Goal: Find specific fact: Find specific fact

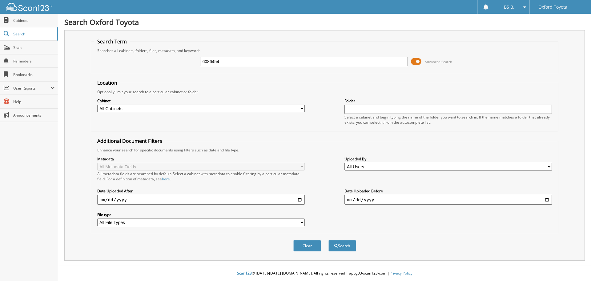
type input "6086454"
click at [328, 240] on button "Search" at bounding box center [342, 245] width 28 height 11
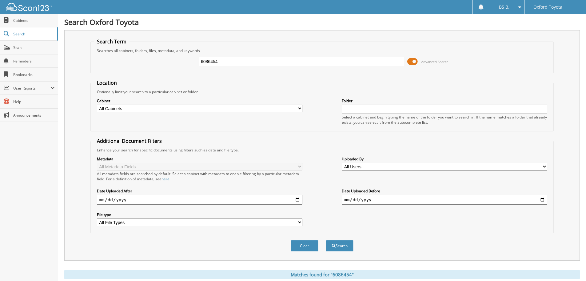
click at [413, 60] on span at bounding box center [413, 61] width 10 height 9
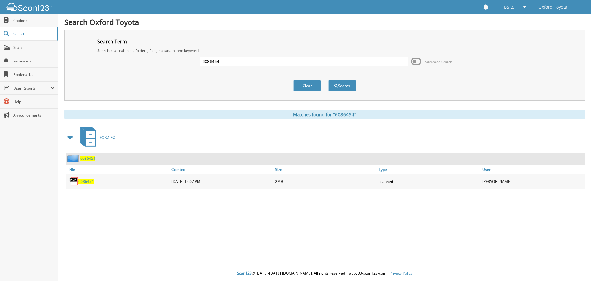
click at [87, 181] on span "6086454" at bounding box center [86, 181] width 15 height 5
click at [82, 183] on span "6086454" at bounding box center [86, 181] width 15 height 5
